Goal: Information Seeking & Learning: Learn about a topic

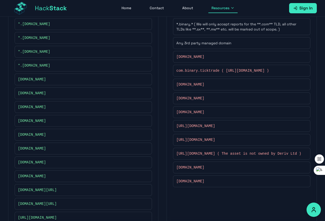
scroll to position [187, 0]
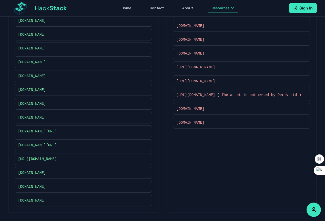
click at [146, 200] on icon at bounding box center [145, 200] width 3 height 3
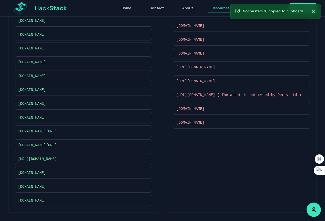
click at [92, 201] on div "[DOMAIN_NAME]" at bounding box center [83, 200] width 131 height 5
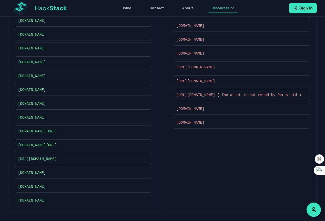
click at [92, 201] on div "[DOMAIN_NAME]" at bounding box center [83, 200] width 131 height 5
click at [92, 202] on div "[DOMAIN_NAME]" at bounding box center [83, 200] width 131 height 5
click at [90, 189] on div "[DOMAIN_NAME]" at bounding box center [83, 187] width 137 height 12
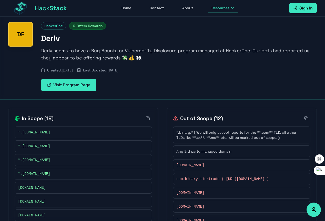
scroll to position [0, 0]
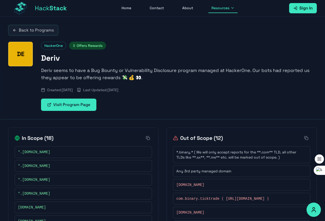
click at [38, 154] on span "*.[DOMAIN_NAME]" at bounding box center [34, 152] width 32 height 5
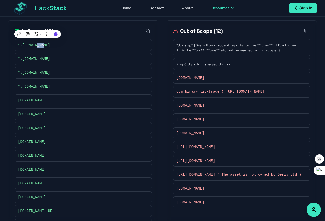
scroll to position [128, 0]
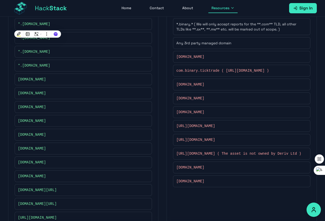
click at [183, 101] on span "[DOMAIN_NAME]" at bounding box center [190, 98] width 28 height 5
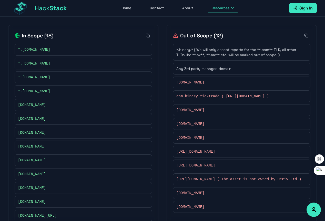
scroll to position [187, 0]
